Goal: Browse casually: Explore the website without a specific task or goal

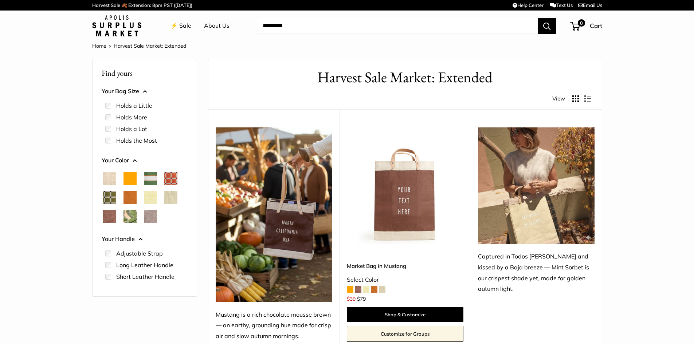
scroll to position [36, 0]
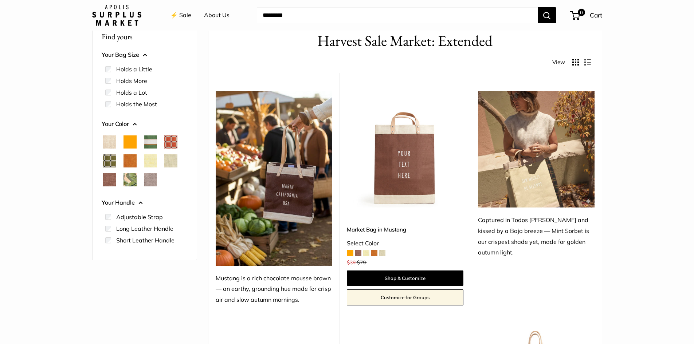
click at [128, 140] on span "Orange" at bounding box center [129, 141] width 13 height 13
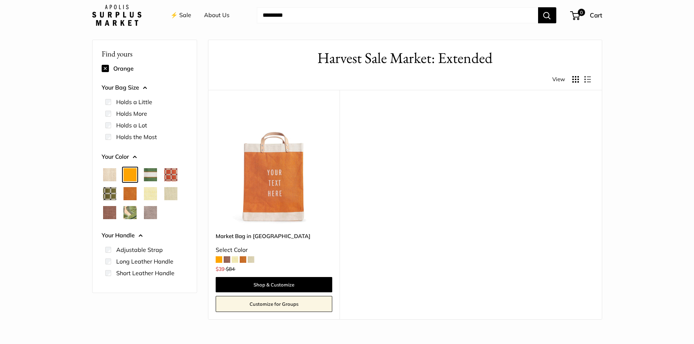
click at [150, 174] on span "Court Green" at bounding box center [150, 174] width 13 height 13
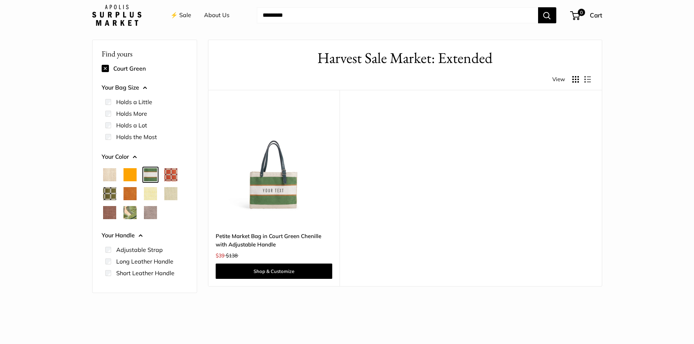
click at [170, 177] on span "Chenille Window Brick" at bounding box center [170, 174] width 13 height 13
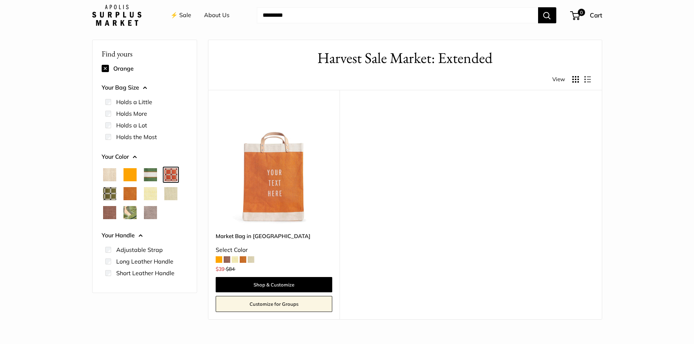
scroll to position [36, 0]
